Goal: Find specific page/section: Find specific page/section

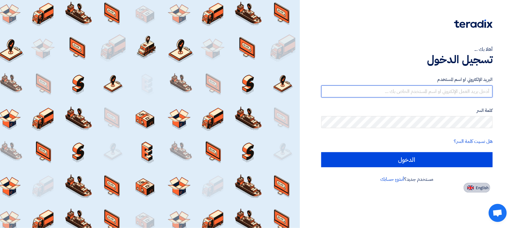
type input "[PERSON_NAME][EMAIL_ADDRESS][DOMAIN_NAME]"
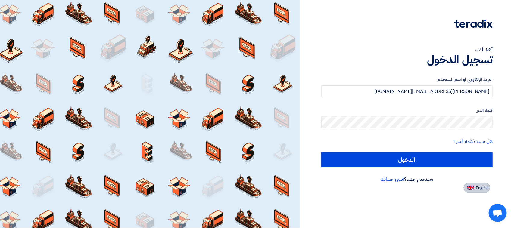
click at [478, 187] on span "English" at bounding box center [482, 188] width 13 height 4
type input "Sign in"
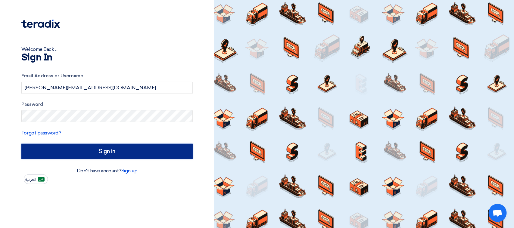
click at [125, 146] on input "Sign in" at bounding box center [106, 151] width 171 height 15
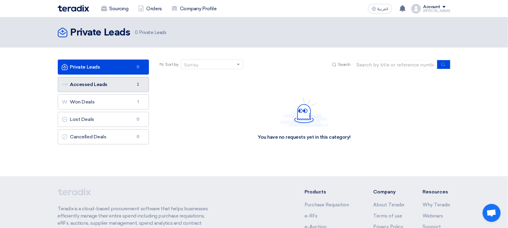
click at [107, 83] on link "Accessed Leads Accessed Leads 2" at bounding box center [104, 84] width 92 height 15
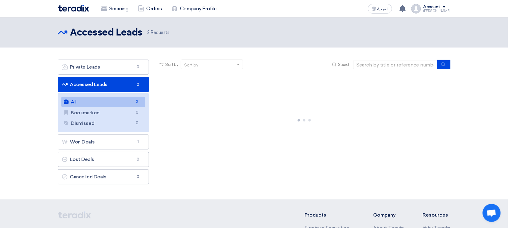
click at [109, 102] on link "All All 2" at bounding box center [103, 102] width 84 height 10
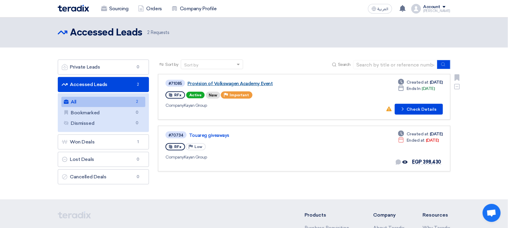
click at [246, 82] on link "Provision of Volkswagen Academy Event" at bounding box center [263, 83] width 151 height 5
